Goal: Task Accomplishment & Management: Complete application form

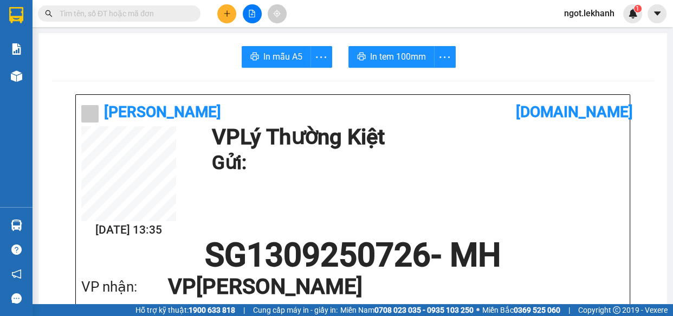
scroll to position [64, 0]
click at [232, 18] on button at bounding box center [226, 13] width 19 height 19
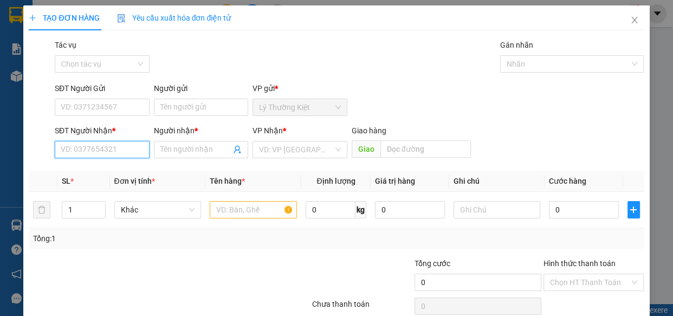
click at [135, 147] on input "SĐT Người Nhận *" at bounding box center [102, 149] width 95 height 17
click at [130, 173] on div "0907679779 - ÚT TẤN" at bounding box center [101, 171] width 81 height 12
type input "0907679779"
type input "ÚT TẤN"
type input "40.000"
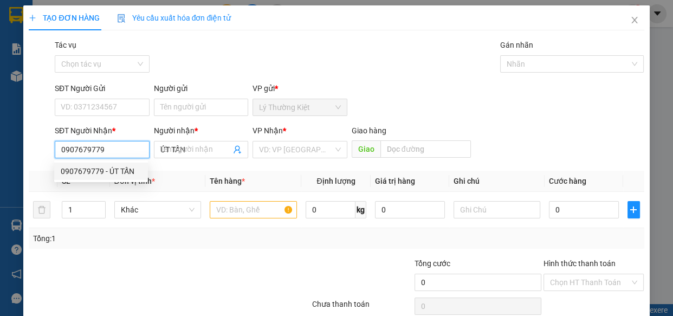
type input "40.000"
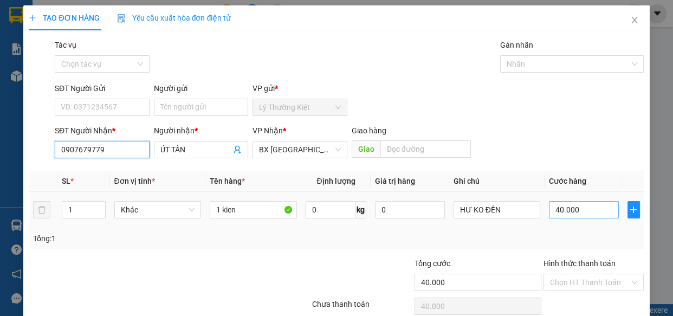
type input "0907679779"
click at [562, 208] on input "40.000" at bounding box center [584, 209] width 70 height 17
type input "3"
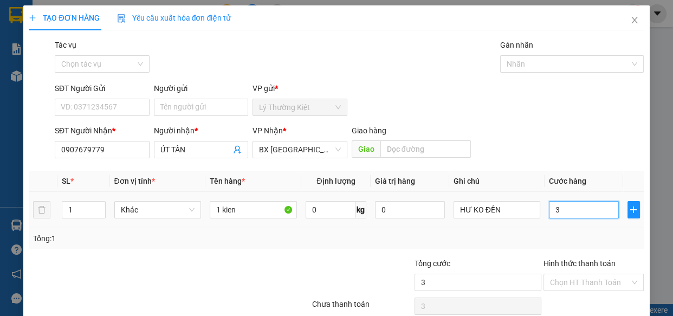
type input "30"
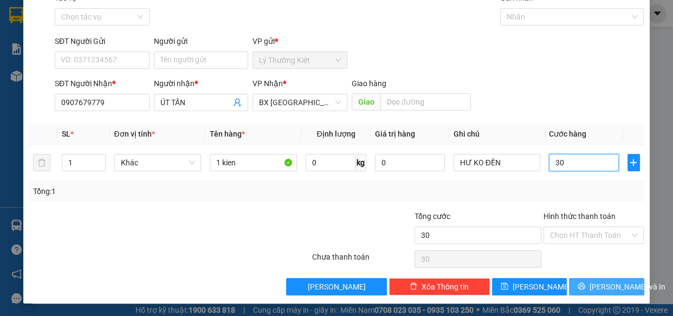
type input "30"
type input "30.000"
click at [580, 289] on icon "printer" at bounding box center [581, 286] width 7 height 7
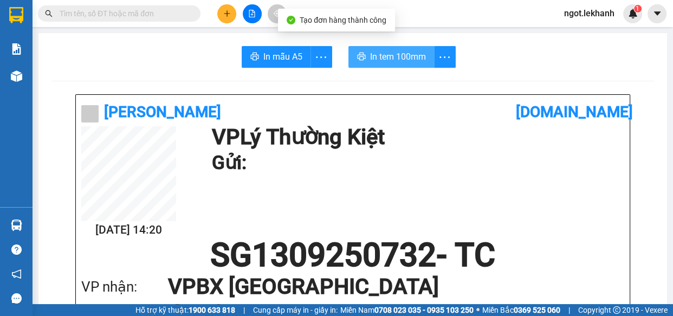
click at [376, 64] on button "In tem 100mm" at bounding box center [391, 57] width 86 height 22
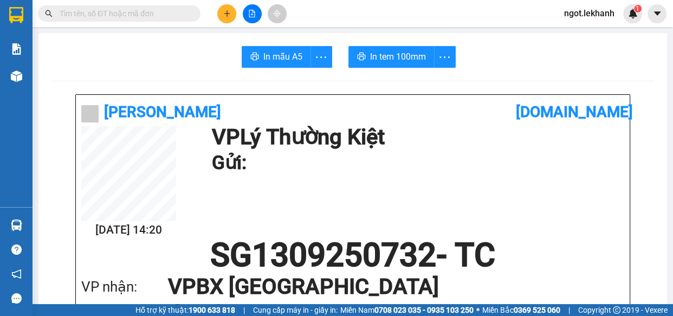
click at [217, 14] on button at bounding box center [226, 13] width 19 height 19
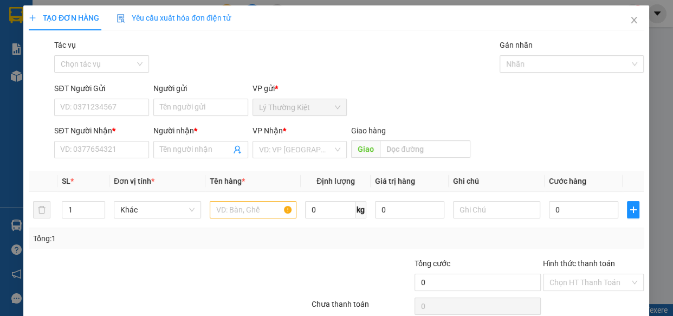
click at [223, 10] on div "Yêu cầu xuất hóa đơn điện tử" at bounding box center [174, 17] width 114 height 25
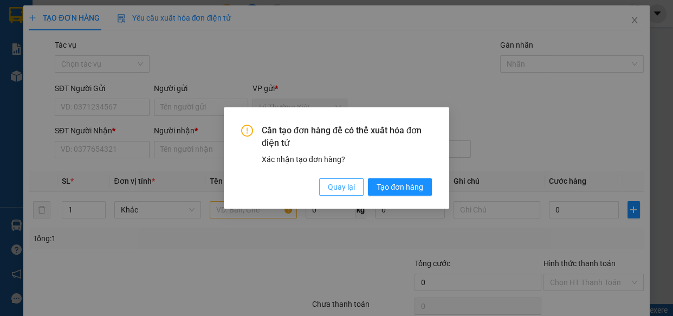
click at [347, 184] on span "Quay lại" at bounding box center [341, 187] width 27 height 12
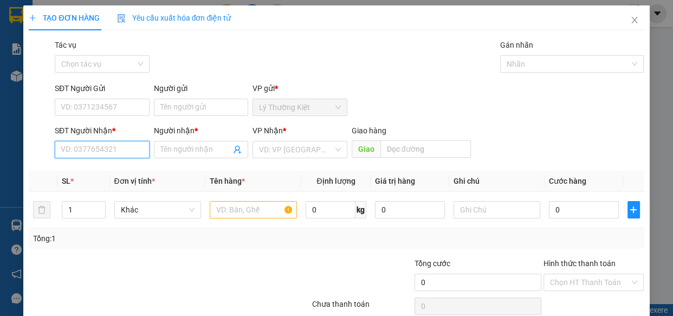
click at [117, 151] on input "SĐT Người Nhận *" at bounding box center [102, 149] width 95 height 17
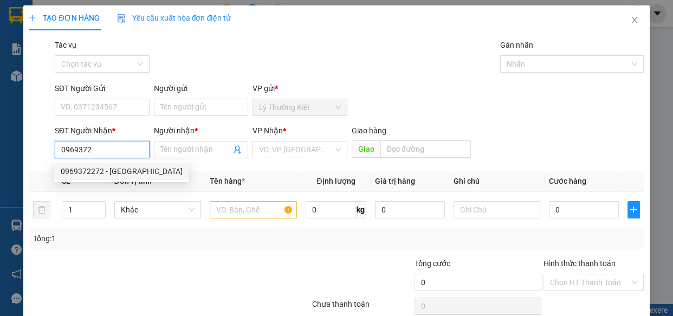
click at [99, 170] on div "0969372272 - [GEOGRAPHIC_DATA]" at bounding box center [122, 171] width 122 height 12
type input "0969372272"
type input "[PERSON_NAME]"
type input "400.000"
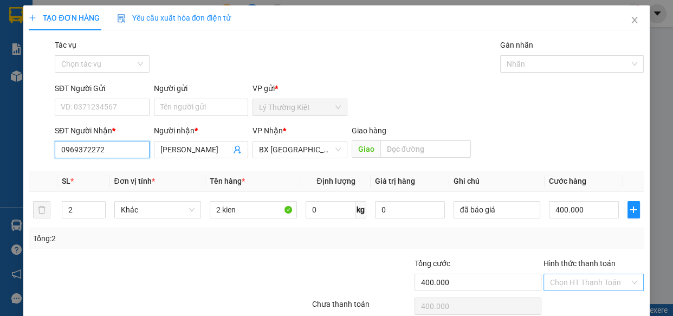
scroll to position [47, 0]
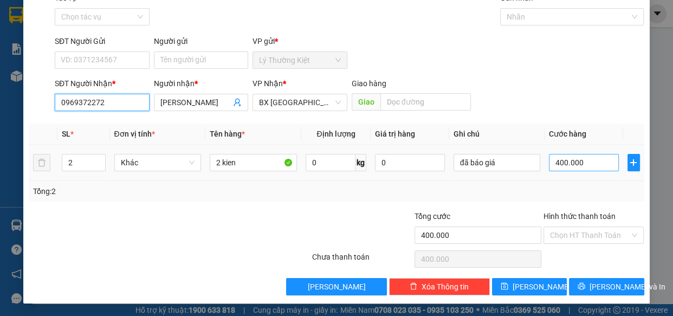
type input "0969372272"
click at [574, 159] on input "400.000" at bounding box center [584, 162] width 70 height 17
type input "1"
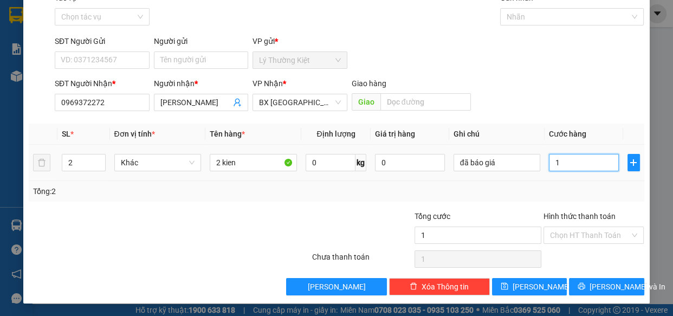
type input "10"
type input "100"
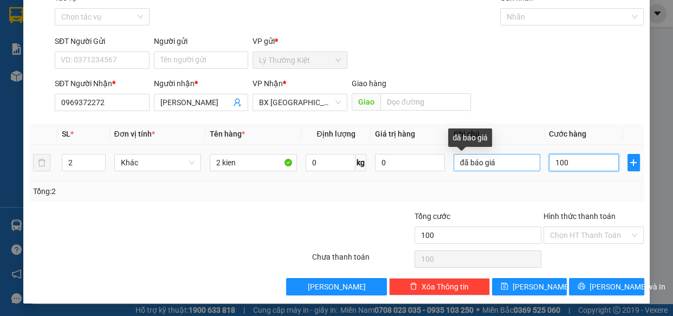
type input "100"
type input "100.000"
drag, startPoint x: 512, startPoint y: 163, endPoint x: 458, endPoint y: 161, distance: 54.2
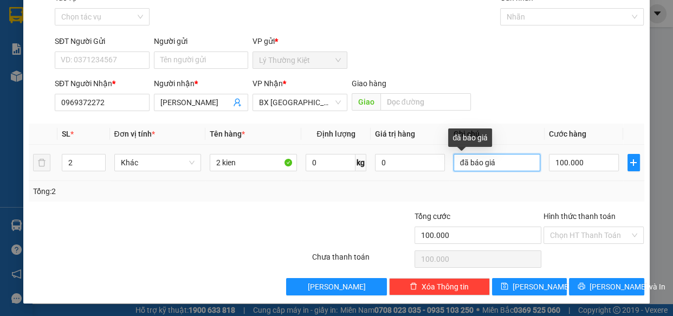
click at [458, 161] on input "đã báo giá" at bounding box center [496, 162] width 87 height 17
type input "đ"
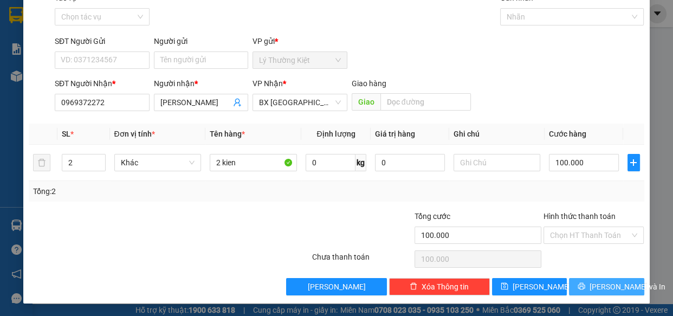
click at [596, 287] on span "[PERSON_NAME] và In" at bounding box center [627, 287] width 76 height 12
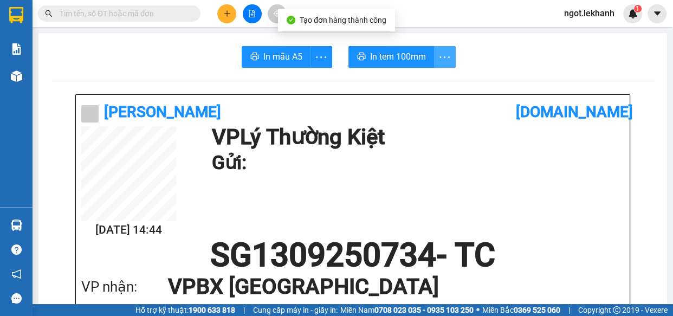
click at [446, 55] on icon "more" at bounding box center [445, 57] width 14 height 14
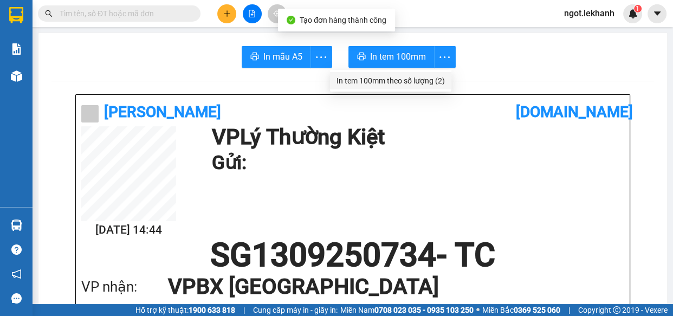
click at [418, 86] on div "In tem 100mm theo số lượng (2)" at bounding box center [390, 81] width 108 height 12
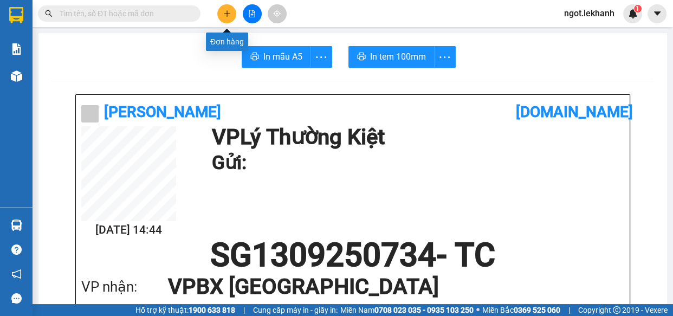
click at [229, 12] on icon "plus" at bounding box center [227, 14] width 8 height 8
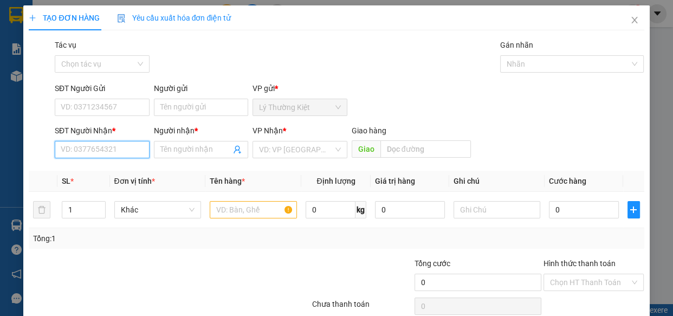
click at [70, 151] on input "SĐT Người Nhận *" at bounding box center [102, 149] width 95 height 17
click at [119, 175] on div "0382399026 - sương" at bounding box center [101, 171] width 81 height 12
type input "0382399026"
type input "sương"
type input "80.000"
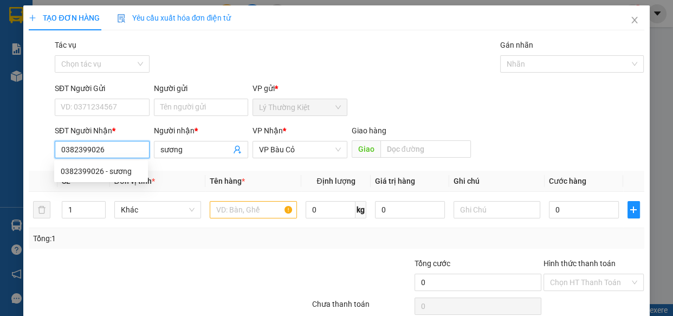
type input "80.000"
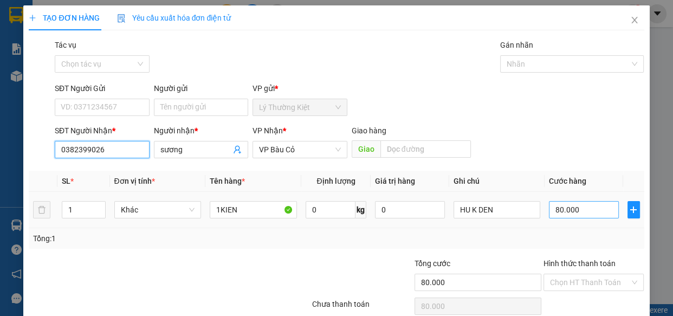
type input "0382399026"
click at [589, 212] on input "80.000" at bounding box center [584, 209] width 70 height 17
type input "6"
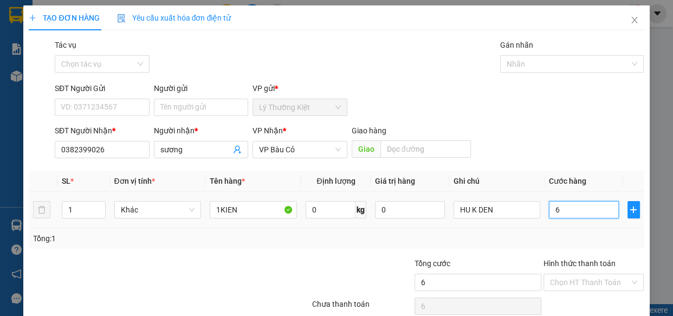
type input "60"
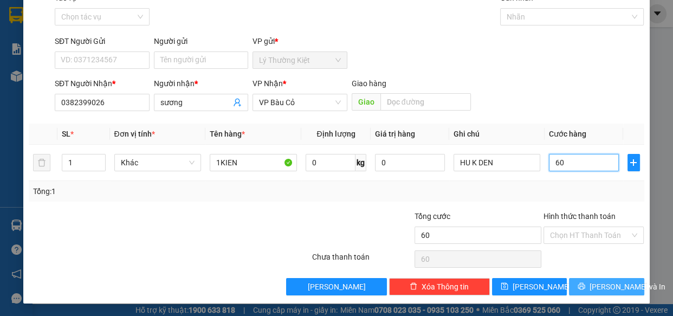
type input "60"
type input "60.000"
click at [615, 292] on button "[PERSON_NAME] và In" at bounding box center [606, 286] width 75 height 17
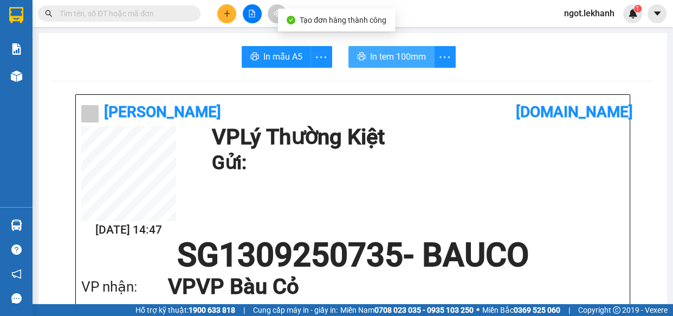
click at [415, 52] on span "In tem 100mm" at bounding box center [398, 57] width 56 height 14
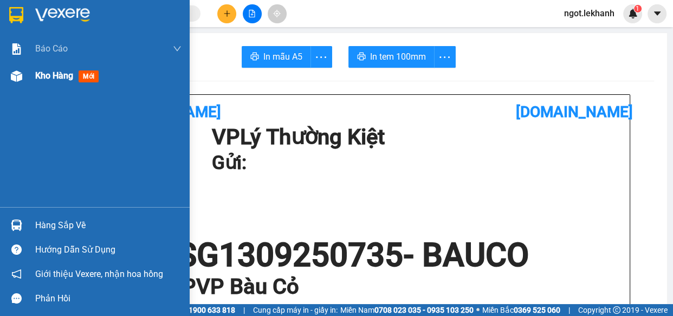
click at [5, 75] on div "Kho hàng mới" at bounding box center [95, 75] width 190 height 27
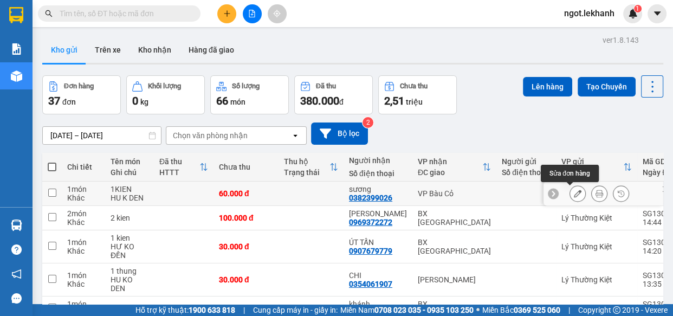
click at [574, 194] on icon at bounding box center [578, 194] width 8 height 8
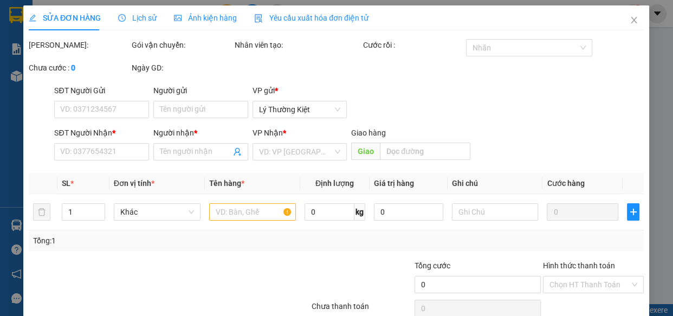
type input "0382399026"
type input "sương"
type input "60.000"
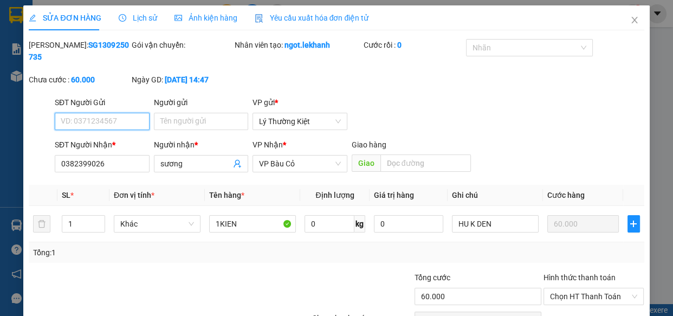
scroll to position [44, 0]
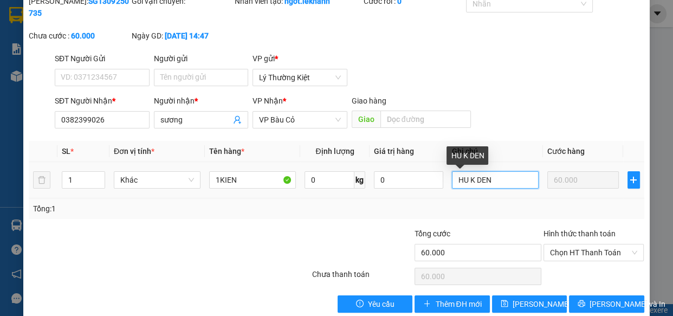
click at [498, 181] on input "HU K DEN" at bounding box center [495, 179] width 87 height 17
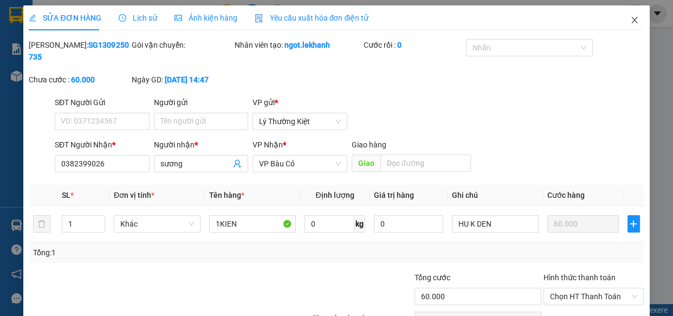
click at [630, 22] on icon "close" at bounding box center [634, 20] width 9 height 9
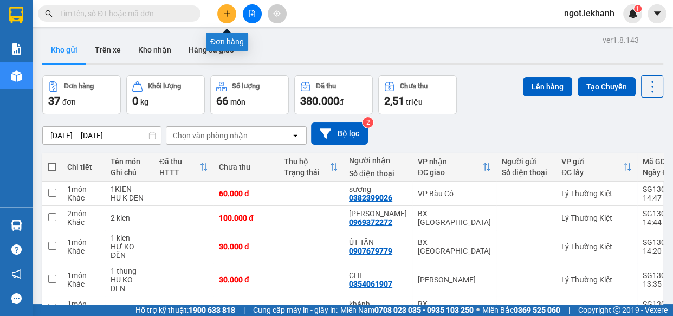
click at [228, 10] on icon "plus" at bounding box center [227, 14] width 8 height 8
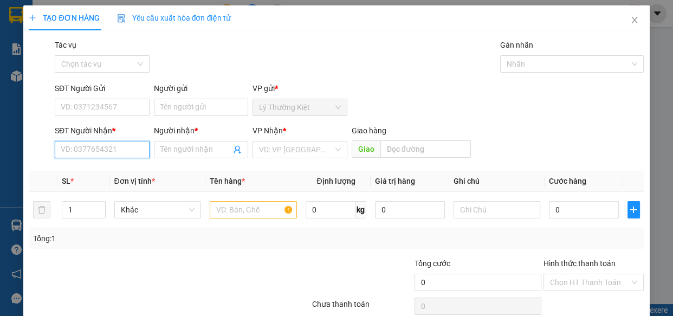
click at [122, 154] on input "SĐT Người Nhận *" at bounding box center [102, 149] width 95 height 17
click at [125, 171] on div "0327947084 - HÀO" at bounding box center [101, 171] width 81 height 12
type input "0327947084"
type input "HÀO"
type input "30.000"
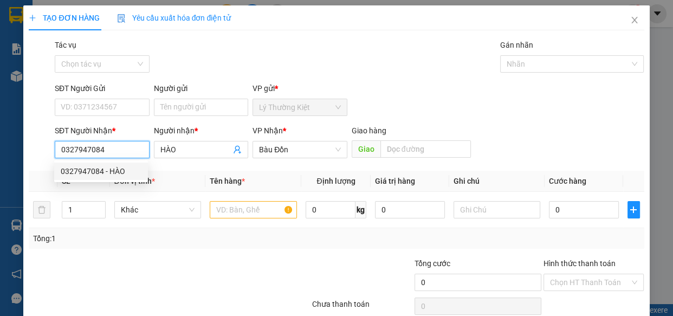
type input "30.000"
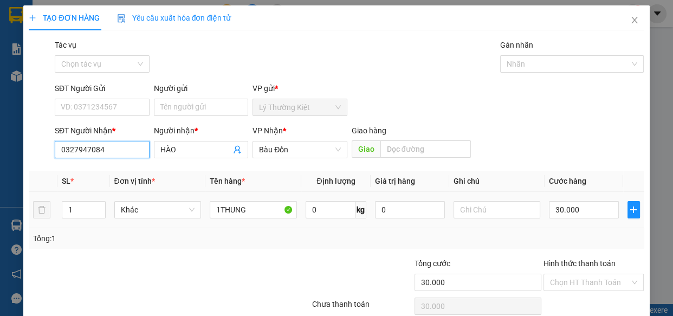
type input "0327947084"
drag, startPoint x: 582, startPoint y: 231, endPoint x: 576, endPoint y: 193, distance: 38.5
click at [583, 227] on div "SL * Đơn vị tính * Tên hàng * Định lượng Giá trị hàng Ghi chú Cước hàng 1 Khác …" at bounding box center [336, 210] width 615 height 78
click at [575, 196] on td "30.000" at bounding box center [583, 210] width 79 height 36
click at [583, 207] on input "30.000" at bounding box center [584, 209] width 70 height 17
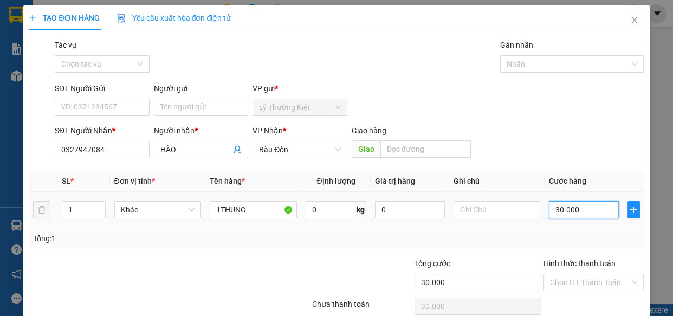
type input "5"
type input "50"
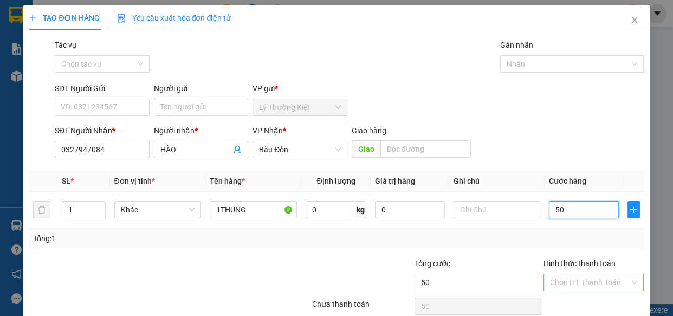
scroll to position [47, 0]
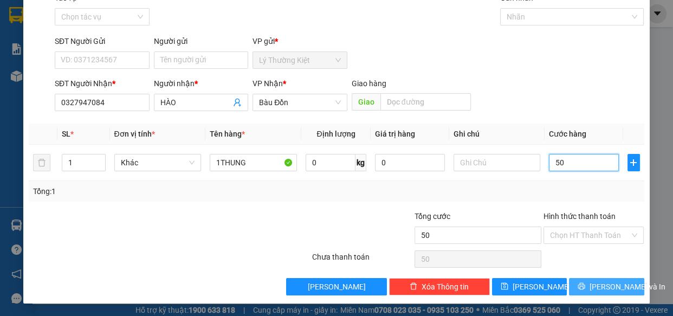
type input "50"
type input "50.000"
click at [596, 284] on span "[PERSON_NAME] và In" at bounding box center [627, 287] width 76 height 12
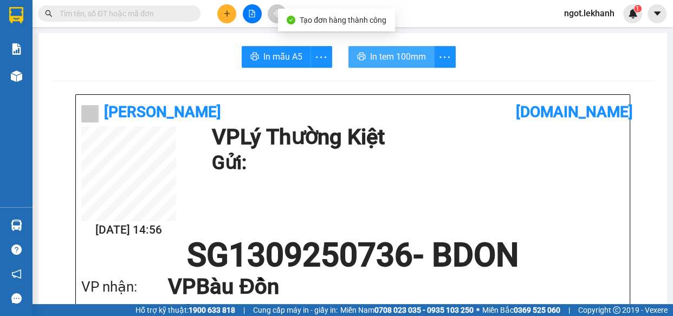
click at [422, 59] on button "In tem 100mm" at bounding box center [391, 57] width 86 height 22
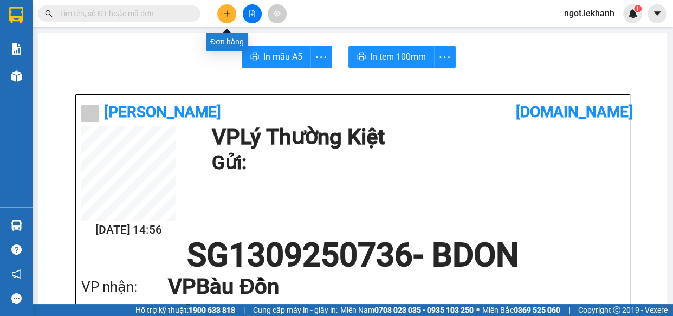
click at [229, 18] on button at bounding box center [226, 13] width 19 height 19
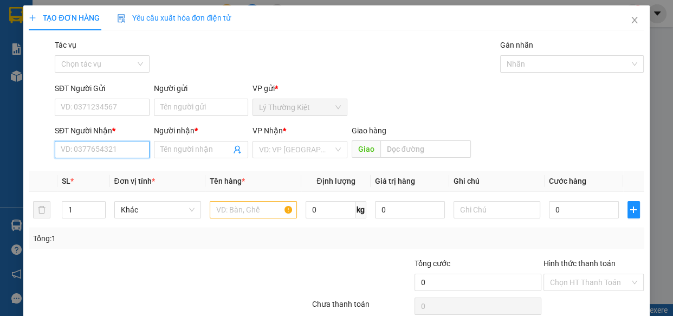
click at [100, 141] on input "SĐT Người Nhận *" at bounding box center [102, 149] width 95 height 17
click at [114, 167] on div "0982737752 - CÔ LÝ" at bounding box center [101, 171] width 81 height 12
type input "0982737752"
type input "CÔ LÝ"
type input "40.000"
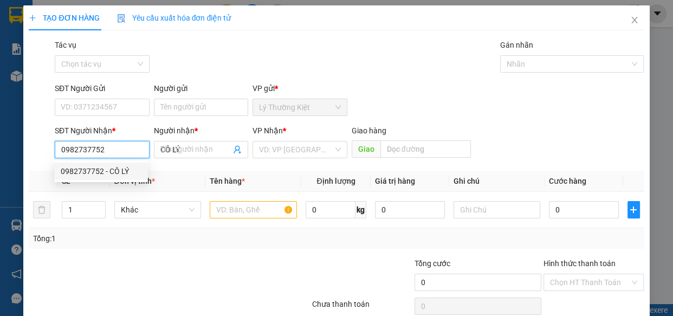
type input "40.000"
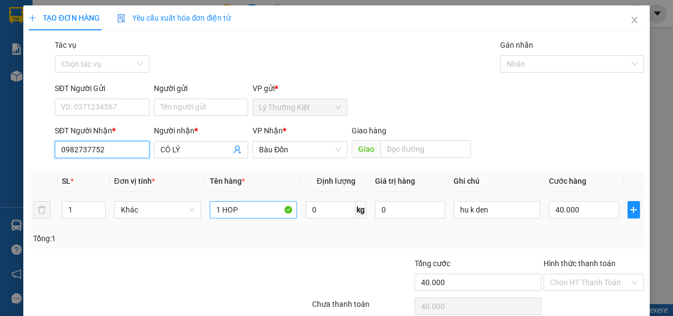
type input "0982737752"
click at [264, 216] on input "1 HOP" at bounding box center [253, 209] width 87 height 17
click at [263, 216] on input "1 HOP" at bounding box center [253, 209] width 87 height 17
type input "1"
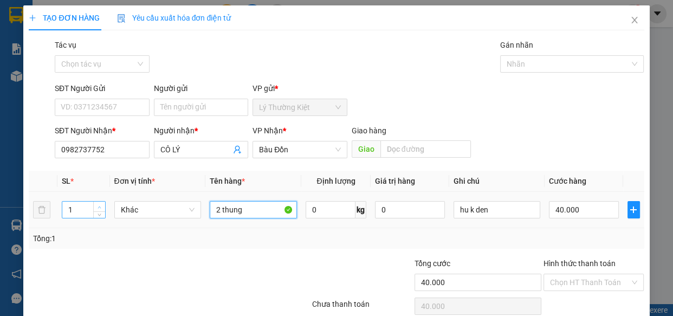
type input "2 thung"
type input "2"
click at [93, 208] on span "Increase Value" at bounding box center [99, 205] width 12 height 7
click at [605, 207] on input "40.000" at bounding box center [584, 209] width 70 height 17
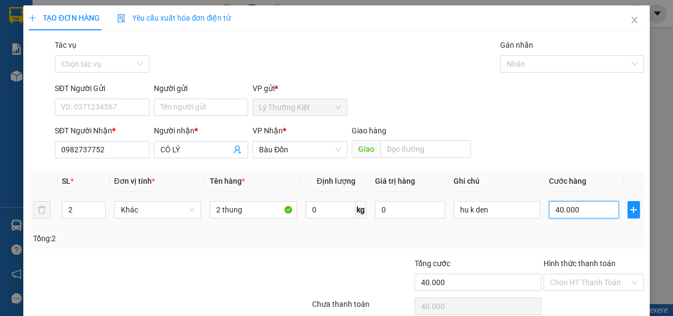
type input "8"
type input "80"
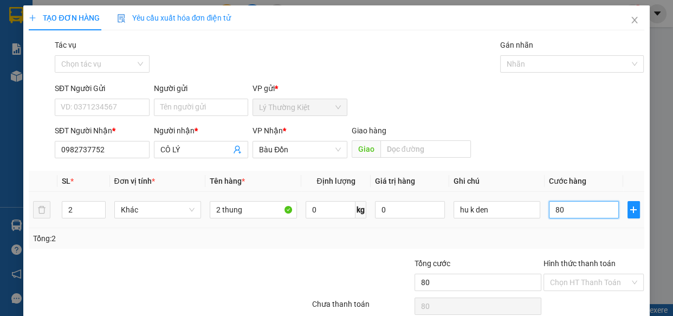
scroll to position [47, 0]
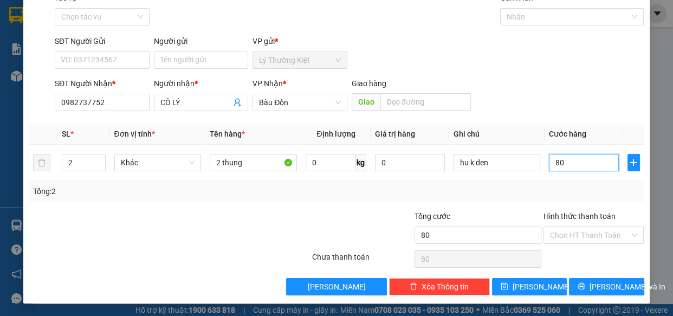
type input "80"
type input "80.000"
click at [604, 296] on div "TẠO ĐƠN HÀNG Yêu cầu xuất hóa đơn điện tử Transit Pickup Surcharge Ids Transit …" at bounding box center [336, 130] width 626 height 345
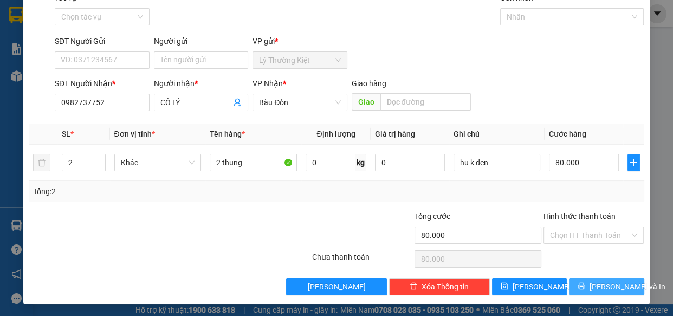
click at [603, 293] on button "[PERSON_NAME] và In" at bounding box center [606, 286] width 75 height 17
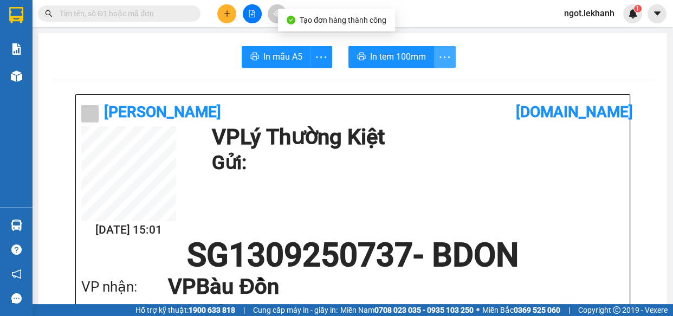
click at [445, 57] on icon "more" at bounding box center [445, 57] width 14 height 14
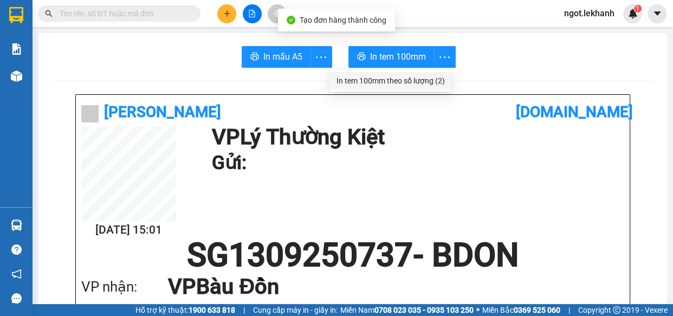
click at [434, 81] on div "In tem 100mm theo số lượng (2)" at bounding box center [390, 81] width 108 height 12
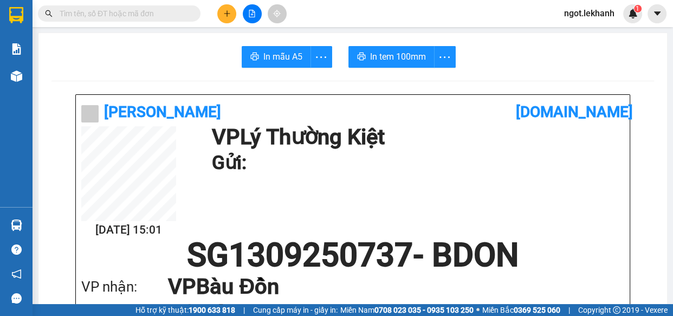
click at [224, 10] on icon "plus" at bounding box center [227, 14] width 8 height 8
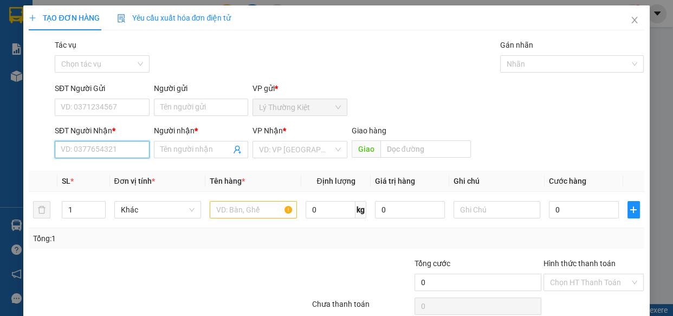
click at [115, 146] on input "SĐT Người Nhận *" at bounding box center [102, 149] width 95 height 17
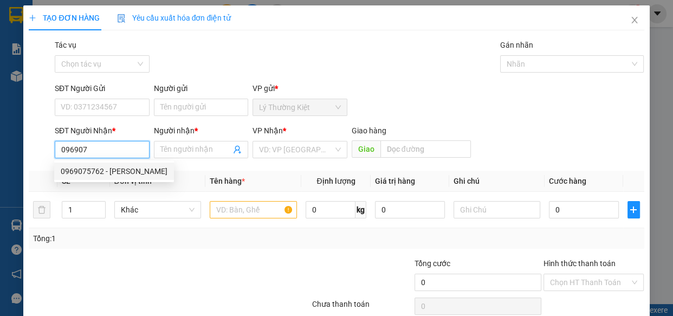
click at [102, 176] on div "0969075762 - [PERSON_NAME]" at bounding box center [114, 171] width 107 height 12
type input "0969075762"
type input "DUY"
type input "150.000"
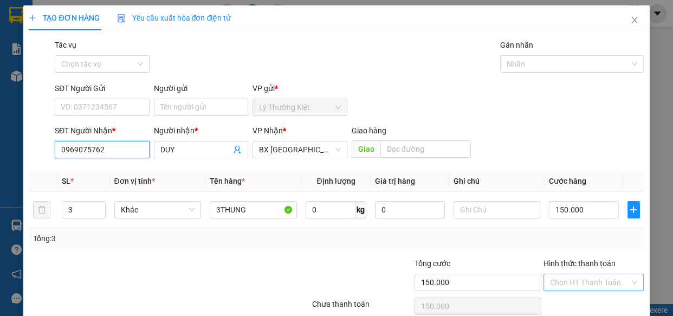
scroll to position [47, 0]
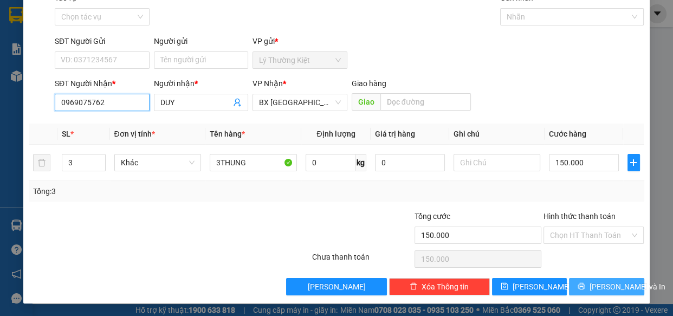
type input "0969075762"
click at [596, 281] on span "[PERSON_NAME] và In" at bounding box center [627, 287] width 76 height 12
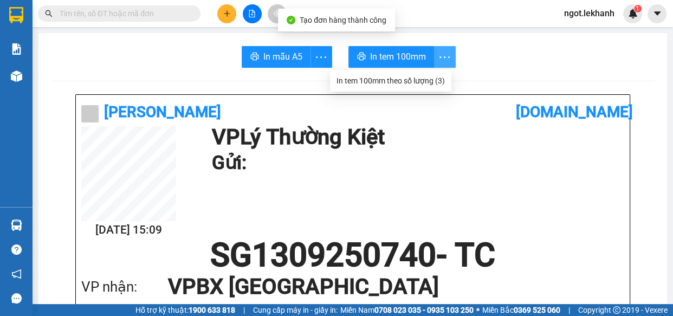
click at [441, 56] on icon "more" at bounding box center [445, 57] width 14 height 14
click at [436, 75] on div "In tem 100mm theo số lượng (3)" at bounding box center [390, 81] width 108 height 12
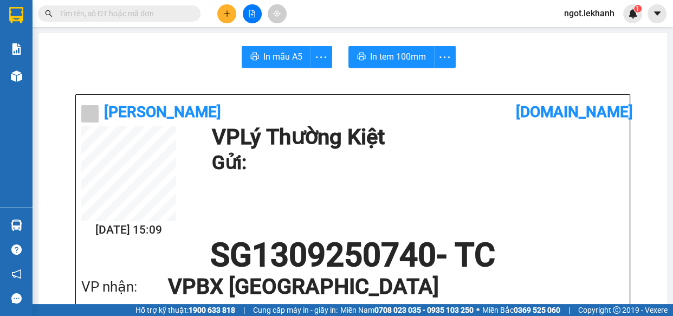
click at [228, 10] on button at bounding box center [226, 13] width 19 height 19
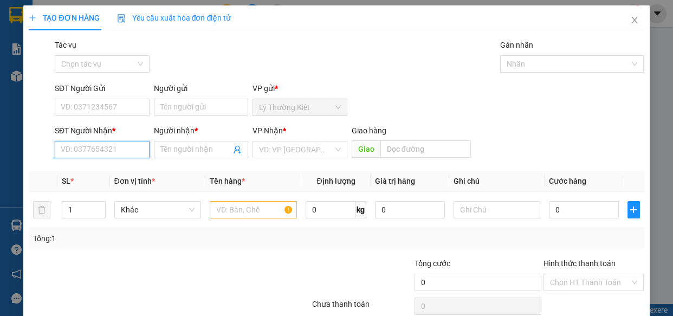
click at [119, 149] on input "SĐT Người Nhận *" at bounding box center [102, 149] width 95 height 17
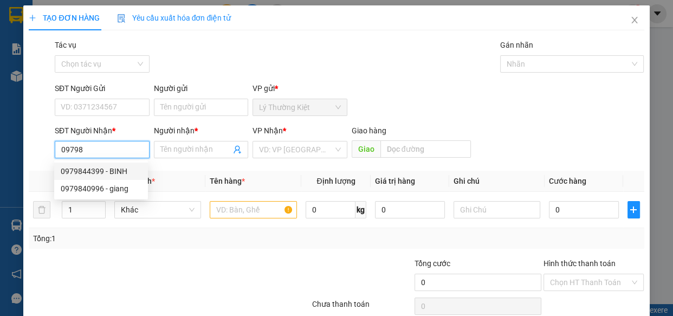
click at [124, 170] on div "0979844399 - BINH" at bounding box center [101, 171] width 81 height 12
type input "0979844399"
type input "BINH"
type input "40.000"
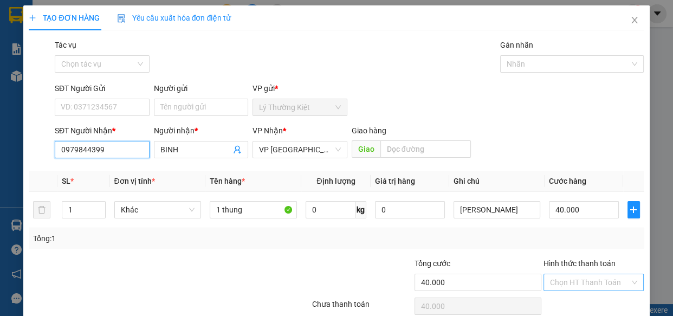
scroll to position [47, 0]
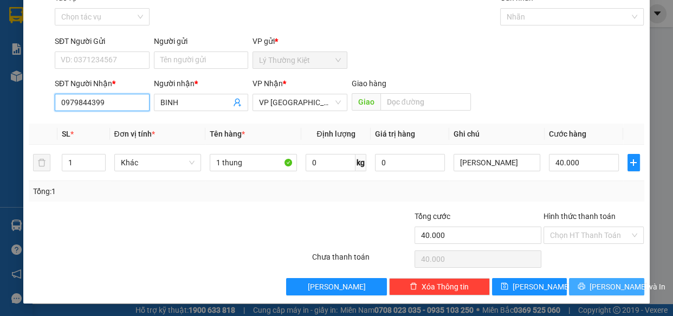
type input "0979844399"
click at [595, 283] on span "[PERSON_NAME] và In" at bounding box center [627, 287] width 76 height 12
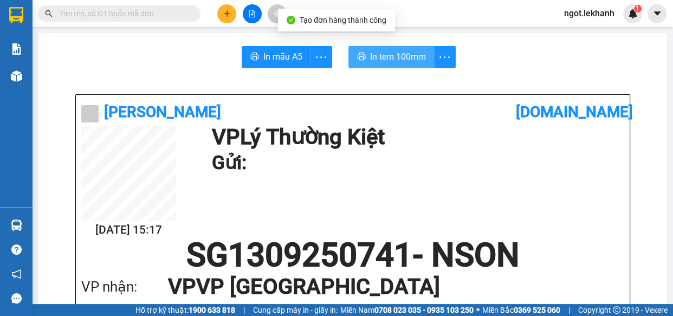
click at [427, 49] on button "In tem 100mm" at bounding box center [391, 57] width 86 height 22
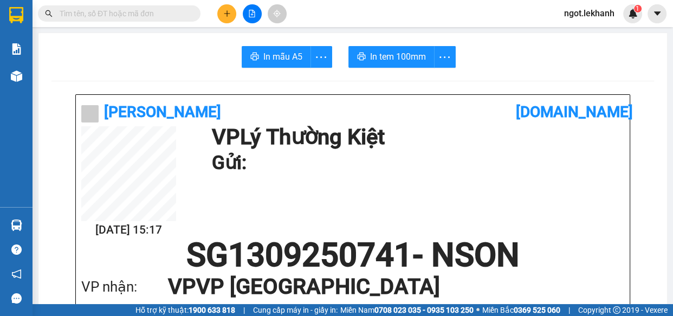
click at [229, 10] on icon "plus" at bounding box center [227, 14] width 8 height 8
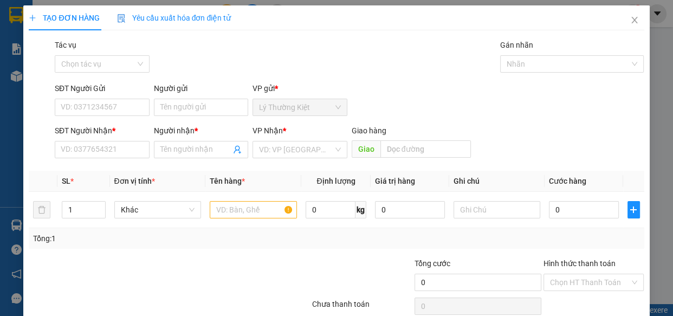
click at [112, 161] on div "SĐT Người Nhận * VD: 0377654321" at bounding box center [102, 144] width 95 height 38
click at [115, 152] on input "SĐT Người Nhận *" at bounding box center [102, 149] width 95 height 17
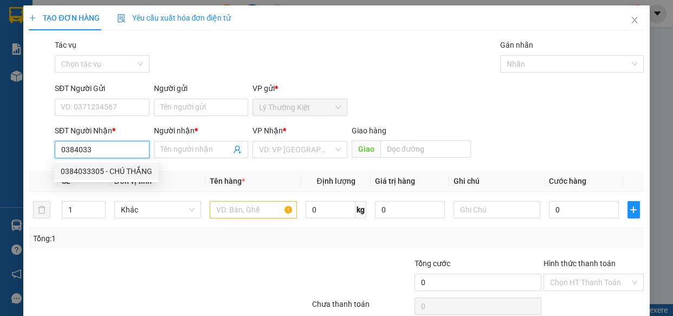
click at [110, 173] on div "0384033305 - CHÚ THẮNG" at bounding box center [107, 171] width 92 height 12
type input "0384033305"
type input "CHÚ THẮNG"
type input "40.000"
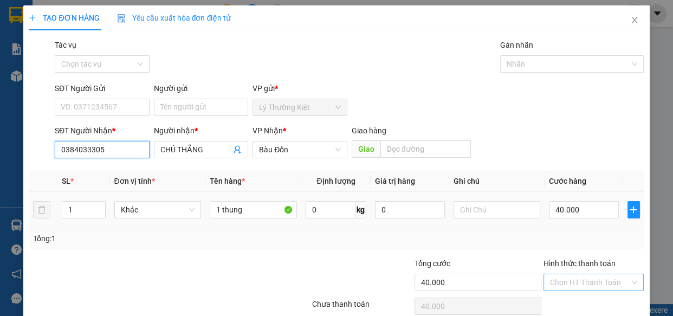
scroll to position [47, 0]
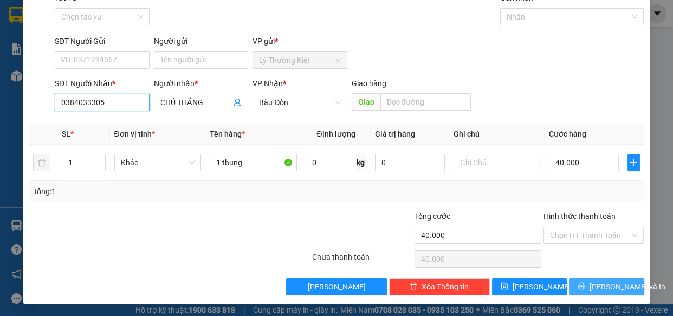
type input "0384033305"
click at [596, 289] on span "[PERSON_NAME] và In" at bounding box center [627, 287] width 76 height 12
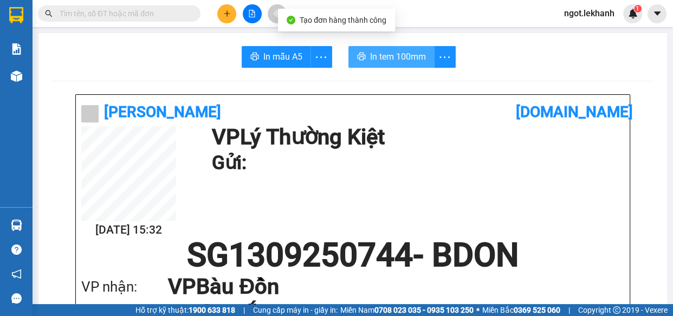
click at [406, 66] on button "In tem 100mm" at bounding box center [391, 57] width 86 height 22
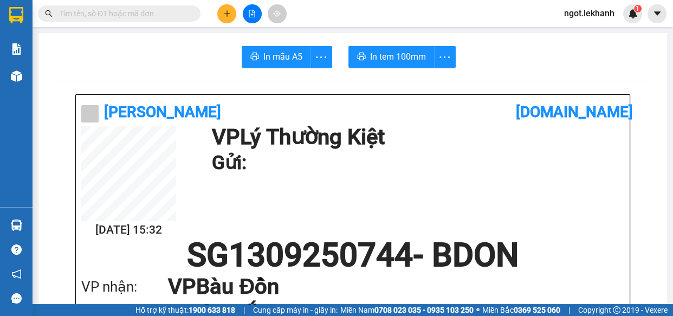
scroll to position [64, 0]
click at [222, 15] on button at bounding box center [226, 13] width 19 height 19
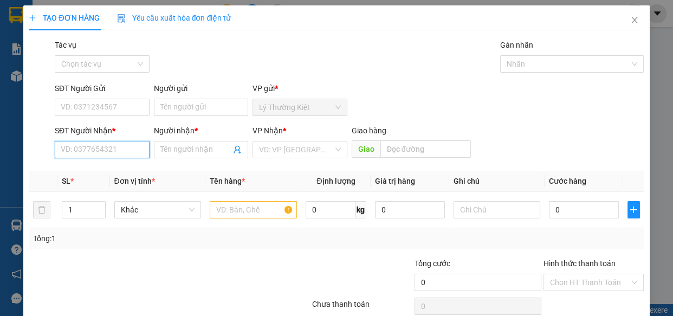
click at [139, 155] on input "SĐT Người Nhận *" at bounding box center [102, 149] width 95 height 17
type input "0961671727"
click at [213, 151] on input "Người nhận *" at bounding box center [195, 150] width 71 height 12
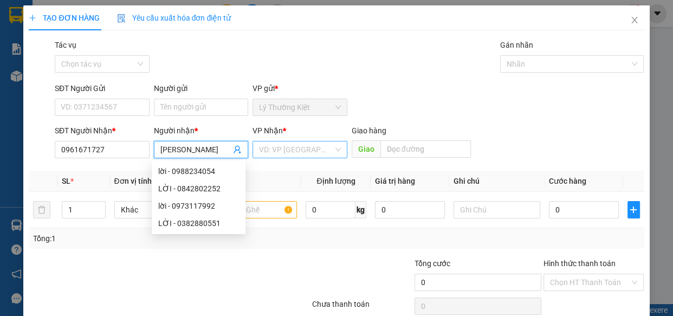
type input "[PERSON_NAME]"
click at [315, 152] on input "search" at bounding box center [296, 149] width 74 height 16
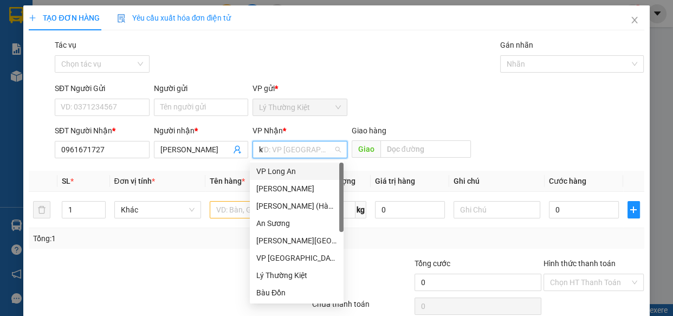
type input "ka"
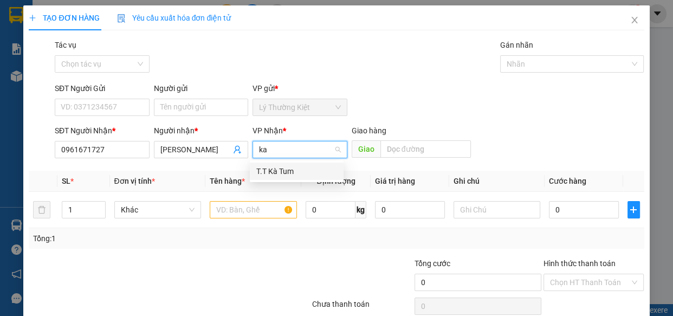
click at [305, 174] on div "T.T Kà Tum" at bounding box center [296, 171] width 81 height 12
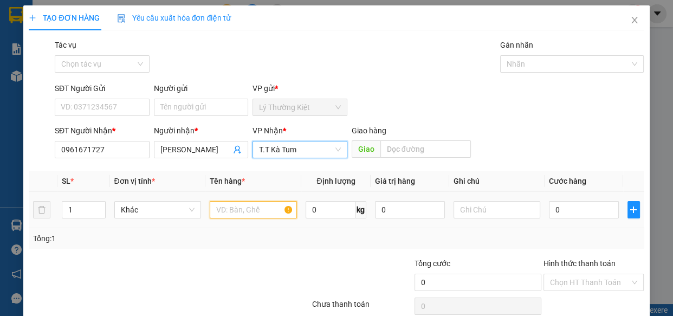
click at [247, 206] on input "text" at bounding box center [253, 209] width 87 height 17
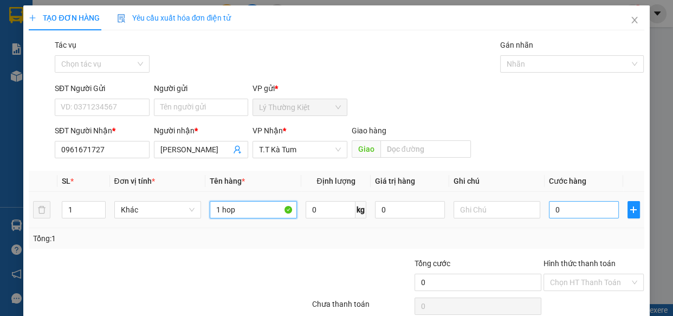
type input "1 hop"
click at [596, 215] on input "0" at bounding box center [584, 209] width 70 height 17
type input "3"
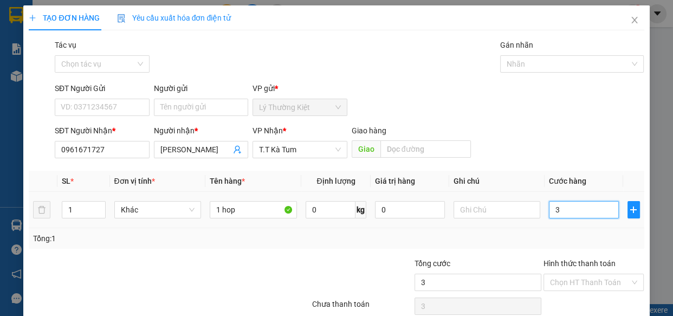
type input "30"
type input "30.000"
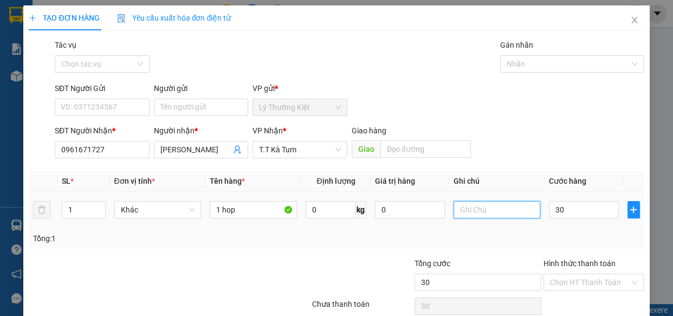
type input "30.000"
click at [498, 211] on input "text" at bounding box center [496, 209] width 87 height 17
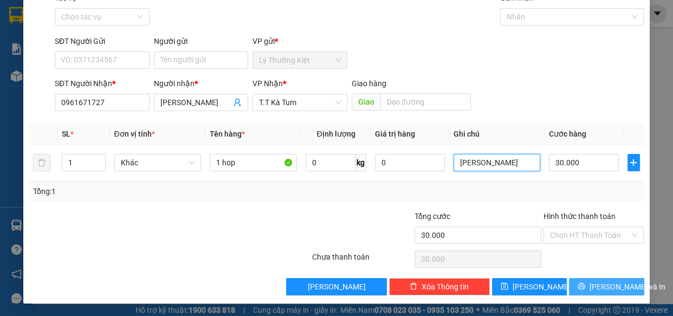
type input "[PERSON_NAME]"
click at [613, 291] on span "[PERSON_NAME] và In" at bounding box center [627, 287] width 76 height 12
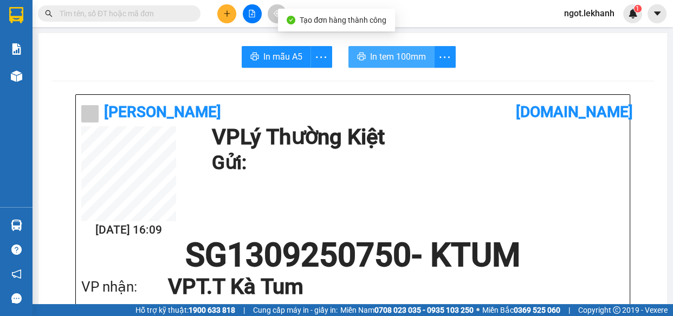
drag, startPoint x: 389, startPoint y: 40, endPoint x: 394, endPoint y: 51, distance: 12.6
click at [394, 51] on span "In tem 100mm" at bounding box center [398, 57] width 56 height 14
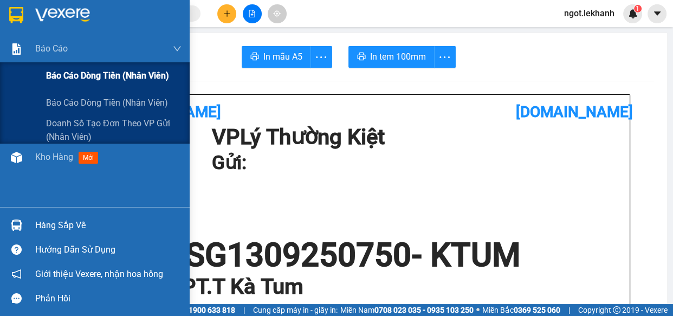
click at [57, 62] on div "Báo cáo dòng tiền (nhân viên)" at bounding box center [113, 75] width 135 height 27
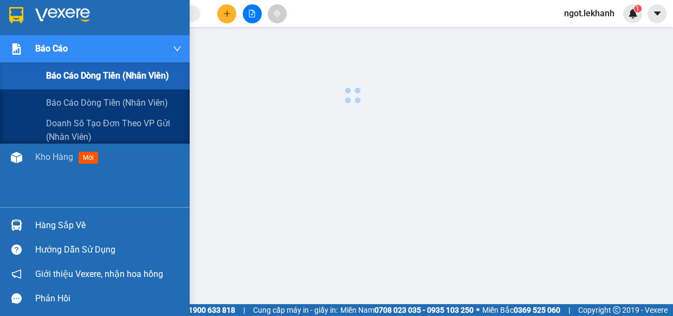
click at [70, 77] on span "Báo cáo dòng tiền (nhân viên)" at bounding box center [107, 76] width 123 height 14
